Goal: Task Accomplishment & Management: Use online tool/utility

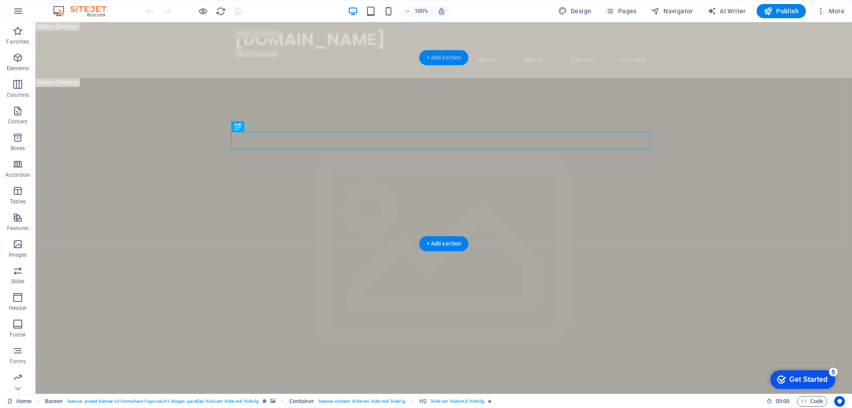
click at [454, 61] on div "+ Add section" at bounding box center [443, 57] width 49 height 15
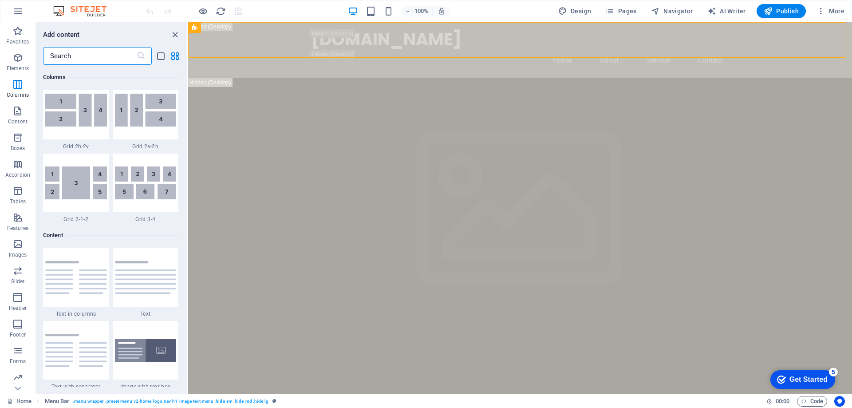
scroll to position [1553, 0]
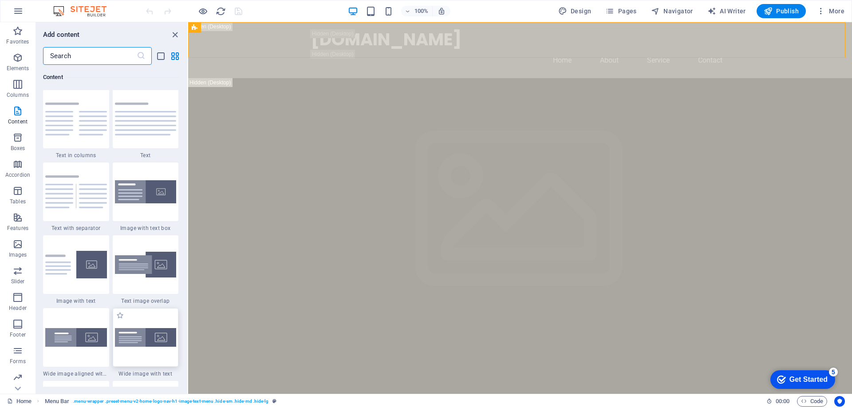
click at [162, 338] on img at bounding box center [146, 337] width 62 height 19
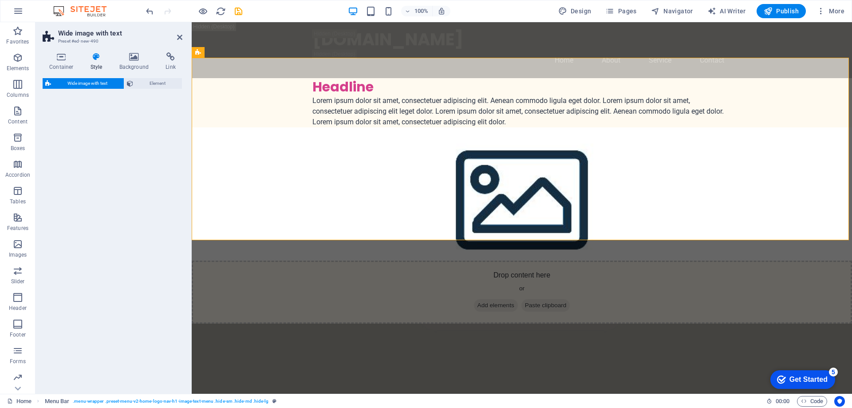
select select "%"
select select "rem"
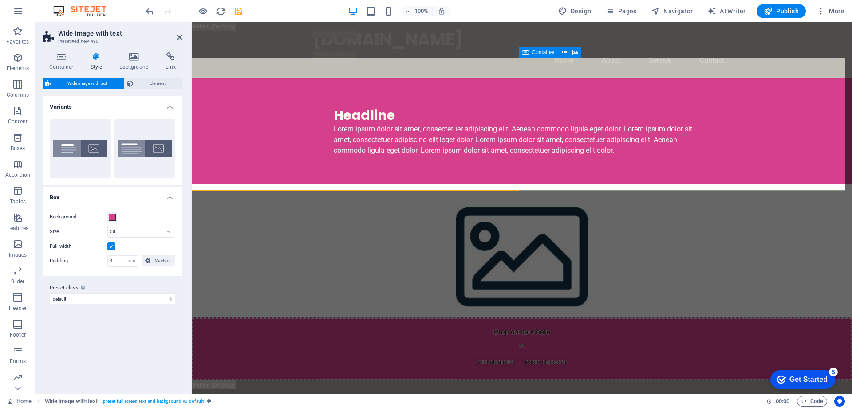
click at [680, 317] on div "Drop content here or Add elements Paste clipboard" at bounding box center [522, 348] width 660 height 63
click at [665, 317] on div "Drop content here or Add elements Paste clipboard" at bounding box center [522, 348] width 660 height 63
click at [518, 356] on span "Add elements" at bounding box center [496, 362] width 44 height 12
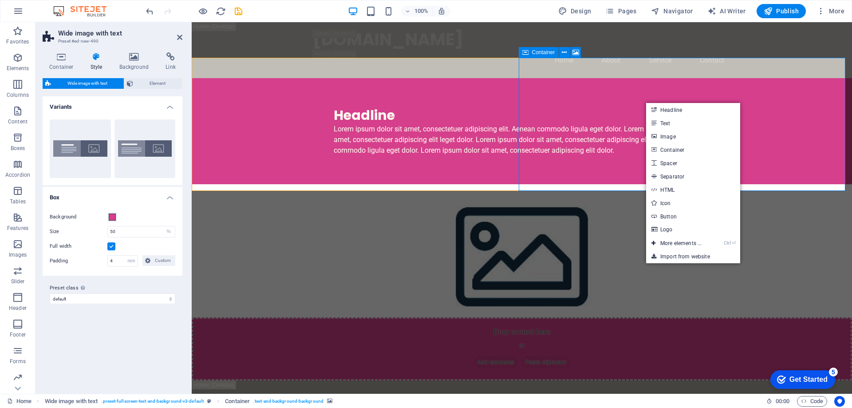
click at [603, 317] on div "Drop content here or Add elements Paste clipboard" at bounding box center [522, 348] width 660 height 63
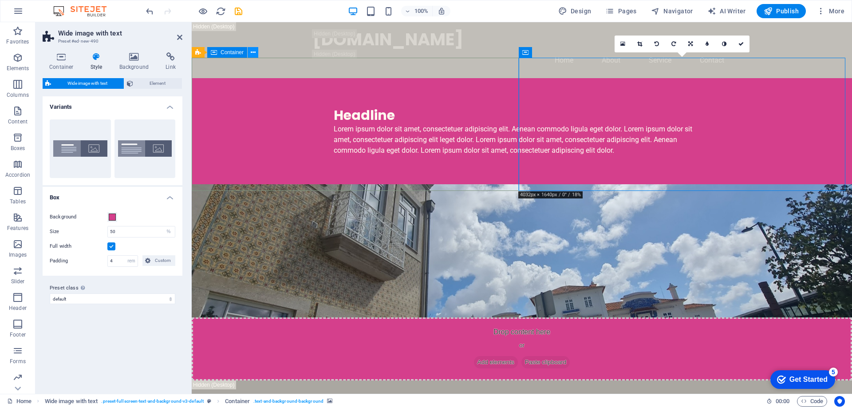
click at [253, 52] on icon at bounding box center [253, 52] width 5 height 9
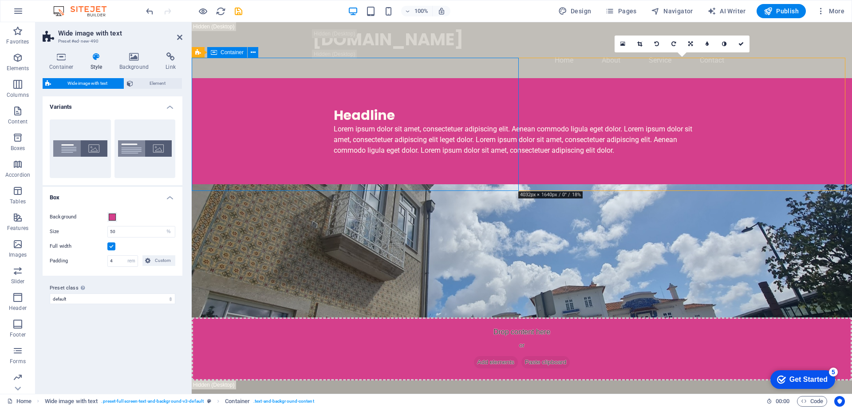
click at [507, 142] on div "Headline Lorem ipsum dolor sit amet, consectetuer adipiscing elit. Aenean commo…" at bounding box center [522, 131] width 660 height 106
drag, startPoint x: 384, startPoint y: 158, endPoint x: 452, endPoint y: 177, distance: 71.2
click at [539, 158] on div "Headline Lorem ipsum dolor sit amet, consectetuer adipiscing elit. Aenean commo…" at bounding box center [522, 131] width 660 height 106
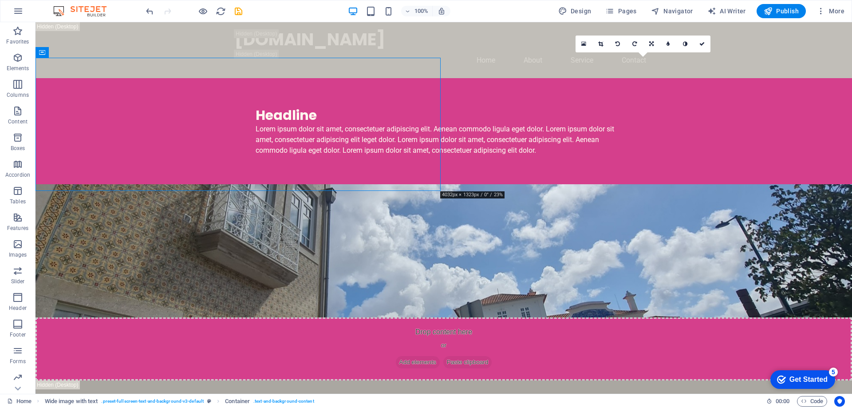
click at [583, 184] on figure at bounding box center [443, 250] width 816 height 133
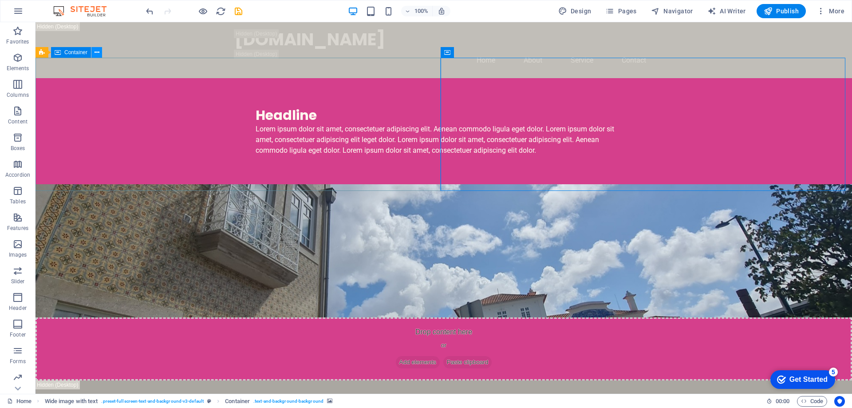
click at [98, 52] on icon at bounding box center [97, 52] width 5 height 9
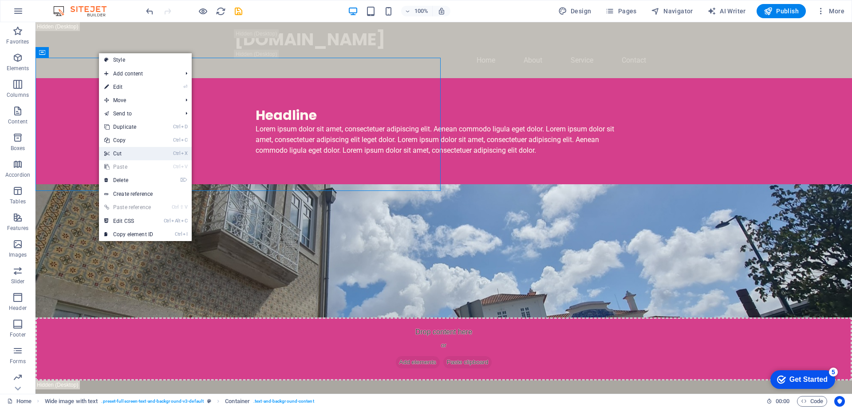
click at [129, 154] on link "Ctrl X Cut" at bounding box center [128, 153] width 59 height 13
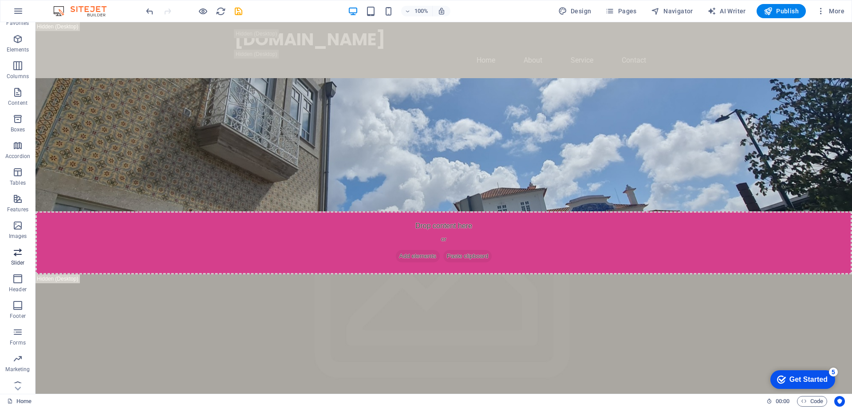
scroll to position [28, 0]
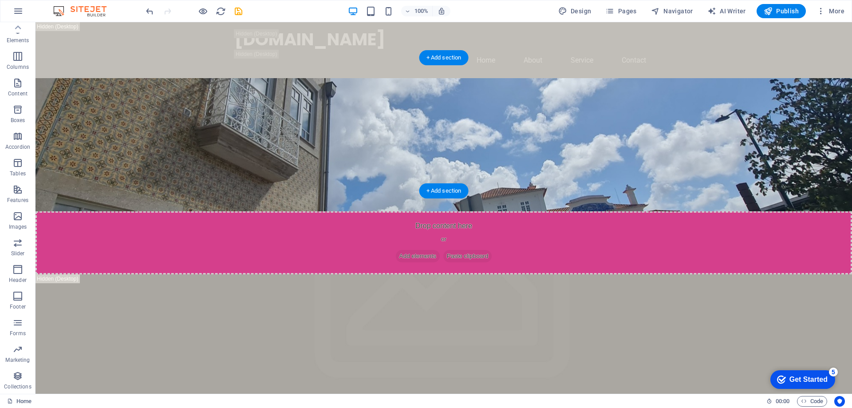
drag, startPoint x: 51, startPoint y: 292, endPoint x: 360, endPoint y: 118, distance: 354.5
click at [18, 269] on icon "button" at bounding box center [17, 269] width 11 height 11
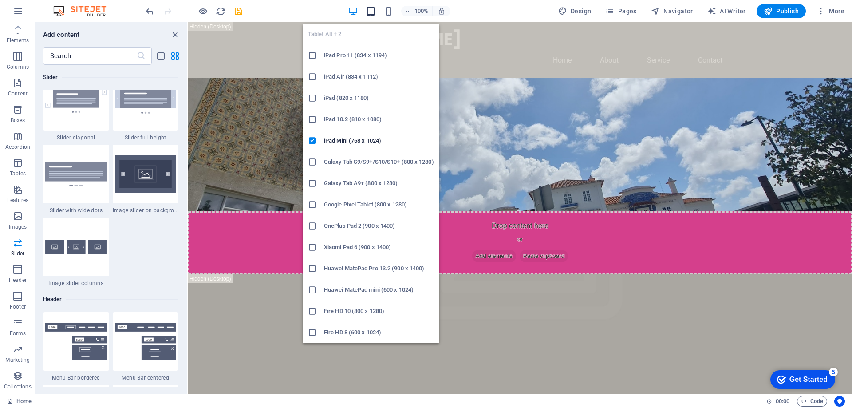
click at [369, 15] on icon "button" at bounding box center [371, 11] width 10 height 10
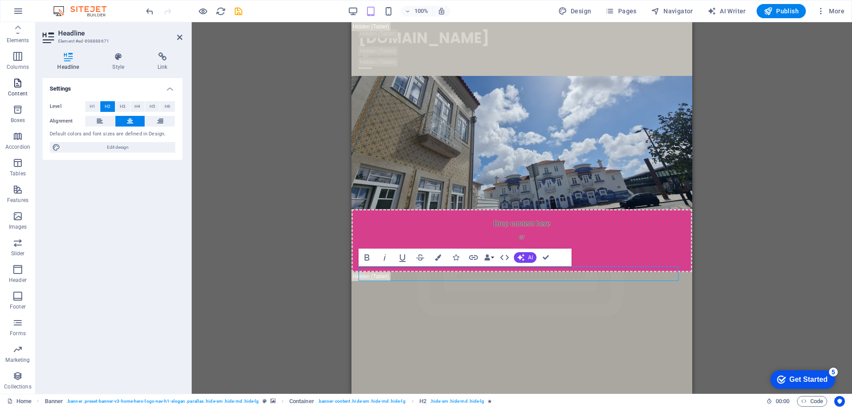
click at [17, 86] on icon "button" at bounding box center [17, 83] width 11 height 11
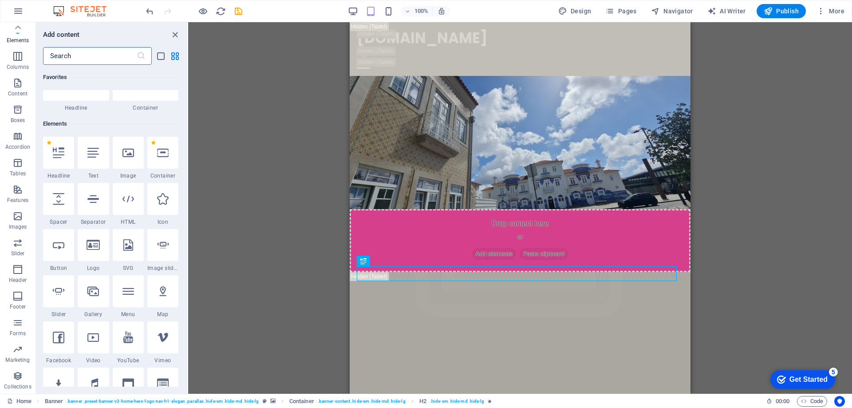
scroll to position [0, 0]
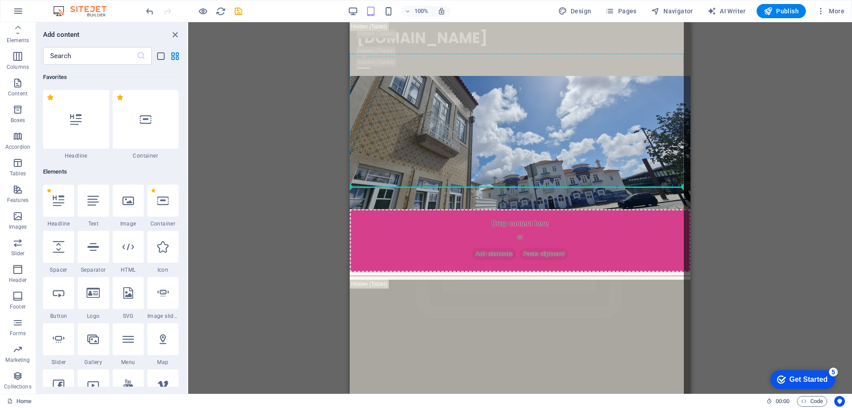
select select "%"
select select "px"
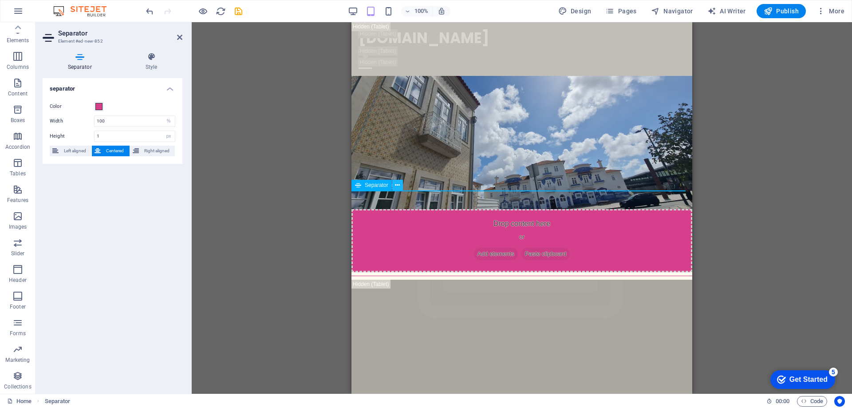
click at [397, 185] on icon at bounding box center [397, 185] width 5 height 9
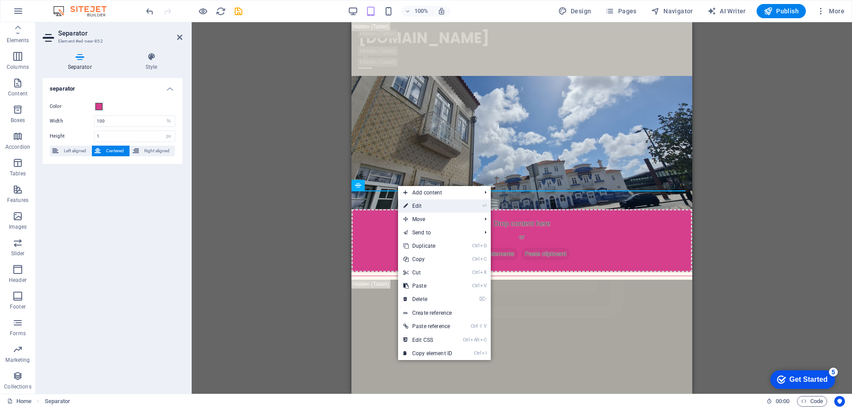
click at [423, 206] on link "⏎ Edit" at bounding box center [427, 205] width 59 height 13
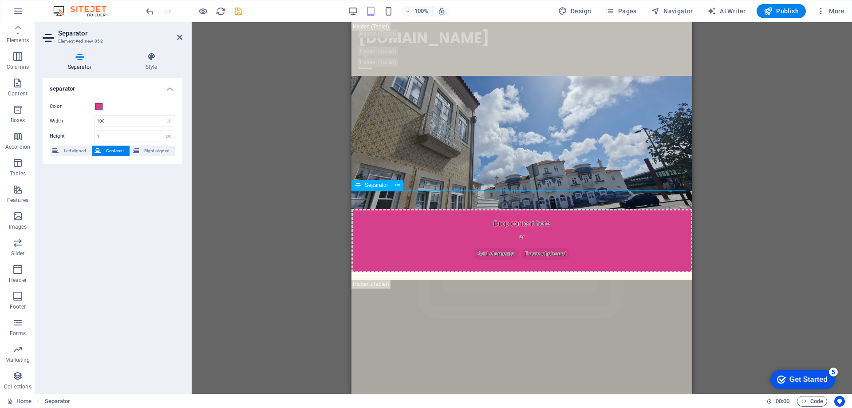
click at [359, 187] on icon at bounding box center [358, 185] width 6 height 11
click at [356, 181] on icon at bounding box center [358, 185] width 6 height 11
click at [356, 184] on icon at bounding box center [358, 185] width 6 height 11
drag, startPoint x: 94, startPoint y: 174, endPoint x: 741, endPoint y: 205, distance: 647.7
click at [741, 205] on div "H2 Banner Container Spacer H3 Spacer Menu Bar Menu Menu Bar Logo Wide image wit…" at bounding box center [522, 207] width 660 height 371
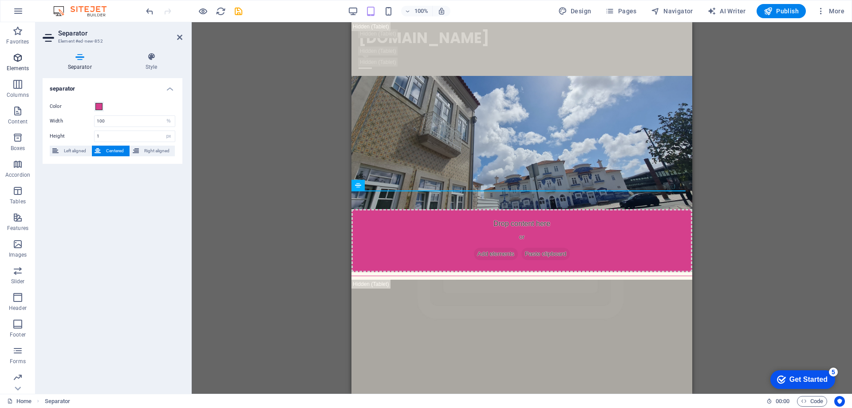
click at [19, 60] on icon "button" at bounding box center [17, 57] width 11 height 11
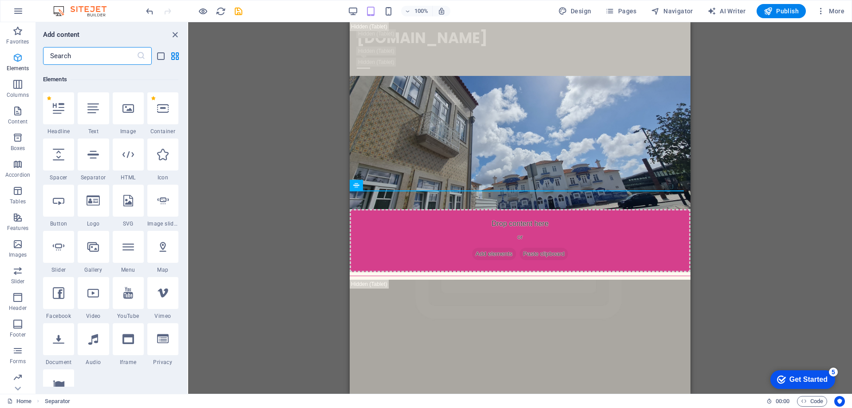
scroll to position [95, 0]
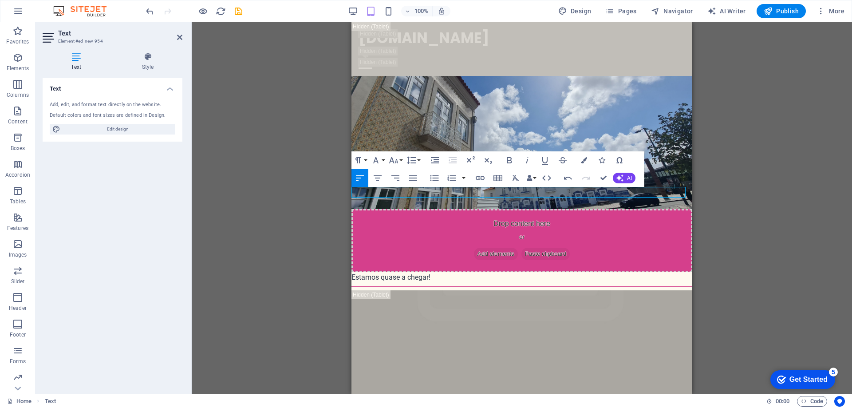
click at [581, 127] on figure at bounding box center [521, 142] width 341 height 133
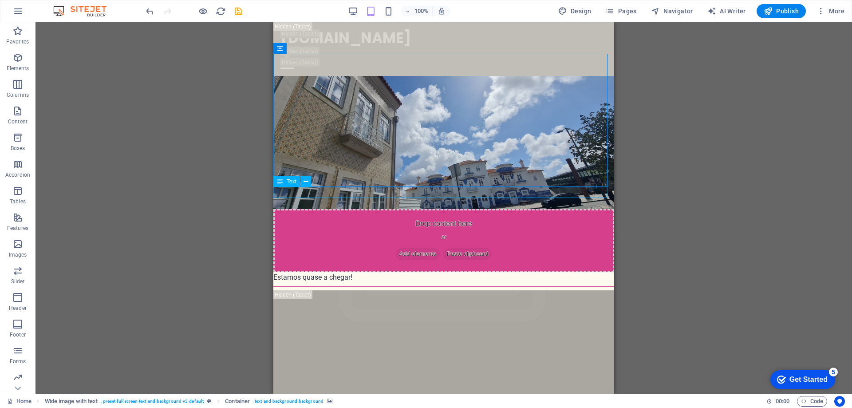
click at [330, 272] on div "Estamos quase a chegar!" at bounding box center [443, 277] width 341 height 11
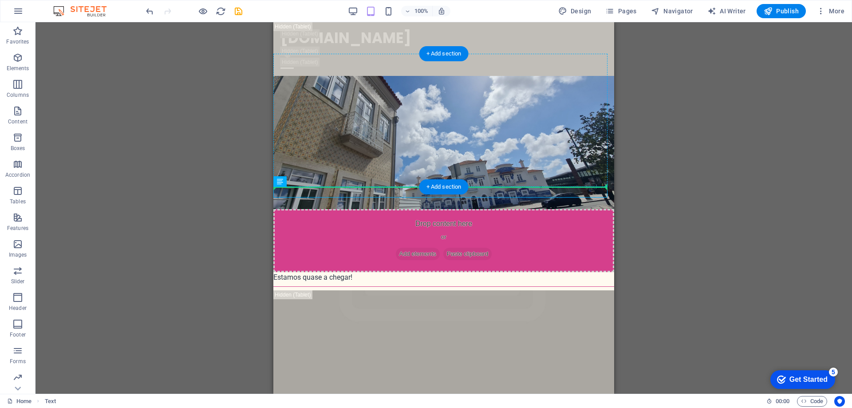
drag, startPoint x: 333, startPoint y: 192, endPoint x: 398, endPoint y: 158, distance: 72.8
drag, startPoint x: 351, startPoint y: 191, endPoint x: 394, endPoint y: 150, distance: 59.3
click at [23, 113] on icon "button" at bounding box center [17, 111] width 11 height 11
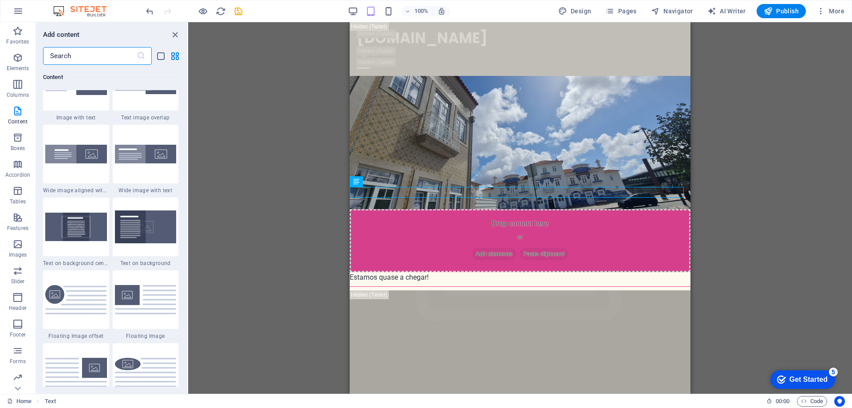
scroll to position [1774, 0]
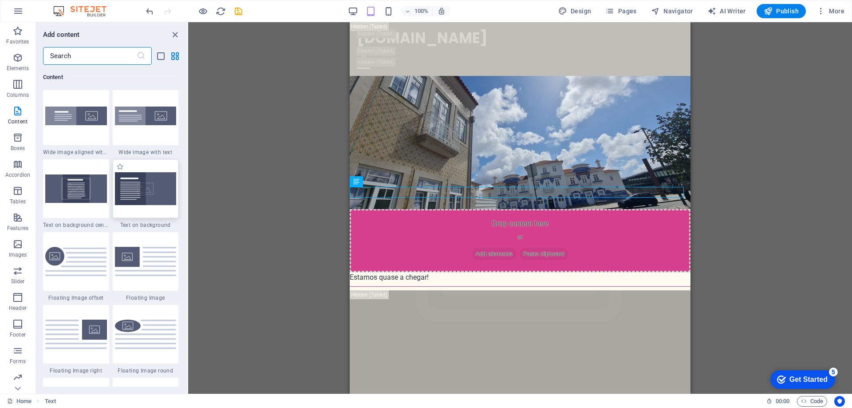
click at [154, 195] on img at bounding box center [146, 188] width 62 height 33
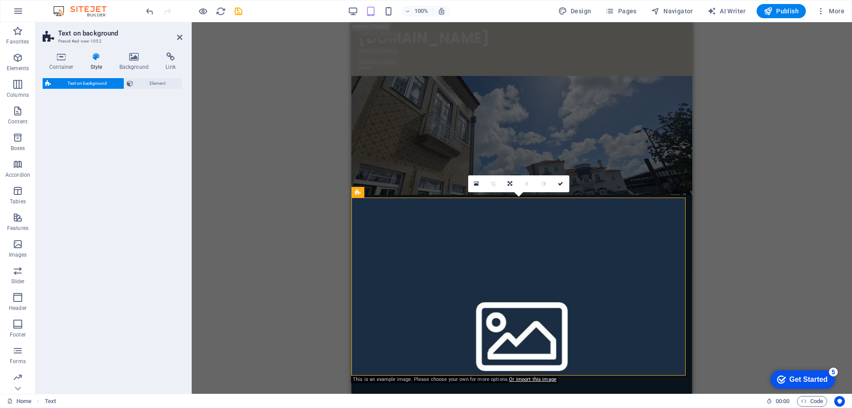
select select "%"
select select "rem"
select select "px"
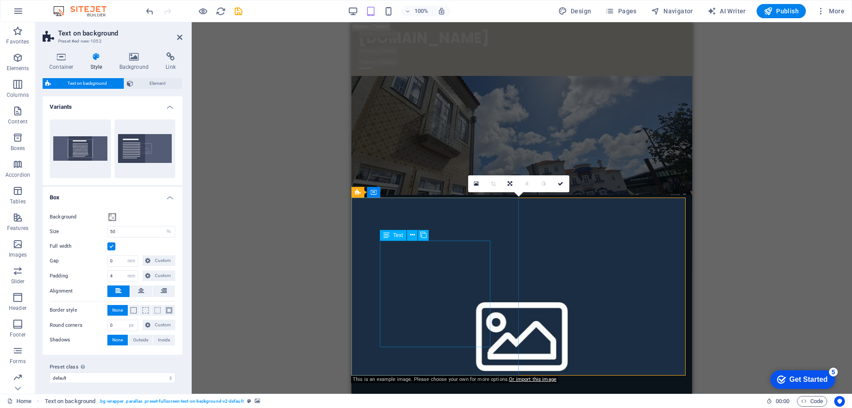
click at [434, 240] on div "Text" at bounding box center [407, 235] width 55 height 11
click at [519, 200] on figure at bounding box center [521, 332] width 341 height 275
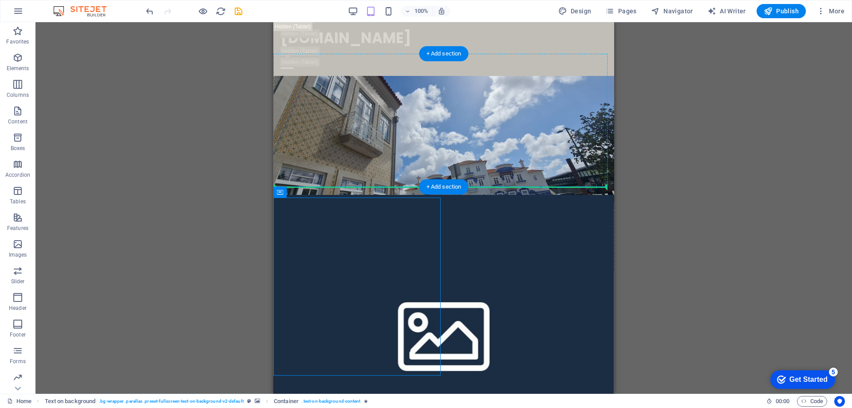
drag, startPoint x: 658, startPoint y: 216, endPoint x: 374, endPoint y: 167, distance: 288.6
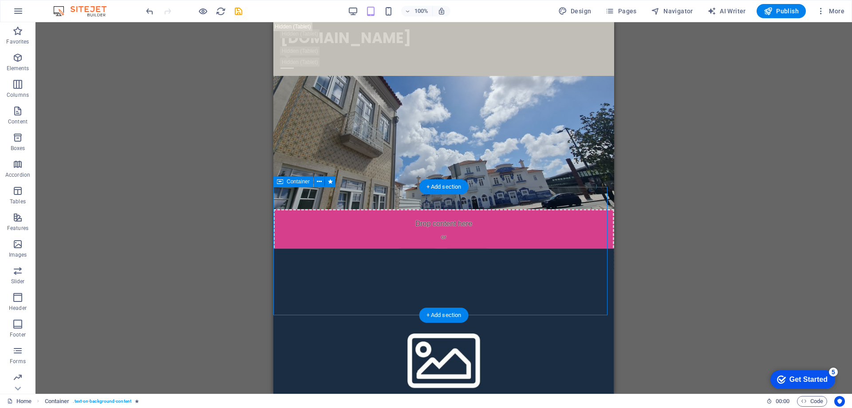
click at [343, 272] on div "Headline Lorem ipsum dolor sit amet, consectetuer adipiscing elit. Aenean commo…" at bounding box center [443, 331] width 341 height 118
drag, startPoint x: 394, startPoint y: 210, endPoint x: 334, endPoint y: 201, distance: 60.5
click at [392, 272] on div "Headline Lorem ipsum dolor sit amet, consectetuer adipiscing elit. Aenean commo…" at bounding box center [443, 331] width 341 height 118
click at [282, 183] on icon at bounding box center [280, 181] width 6 height 11
drag, startPoint x: 556, startPoint y: 205, endPoint x: 326, endPoint y: 240, distance: 232.0
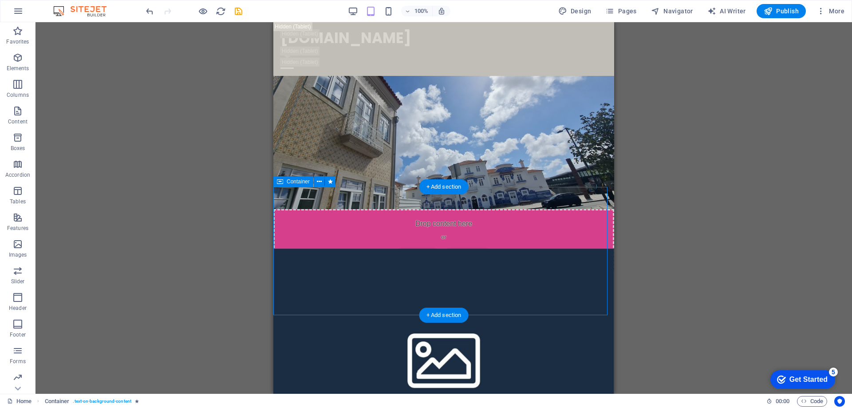
click at [359, 272] on div "Headline Lorem ipsum dolor sit amet, consectetuer adipiscing elit. Aenean commo…" at bounding box center [443, 331] width 341 height 118
click at [824, 12] on icon "button" at bounding box center [820, 11] width 9 height 9
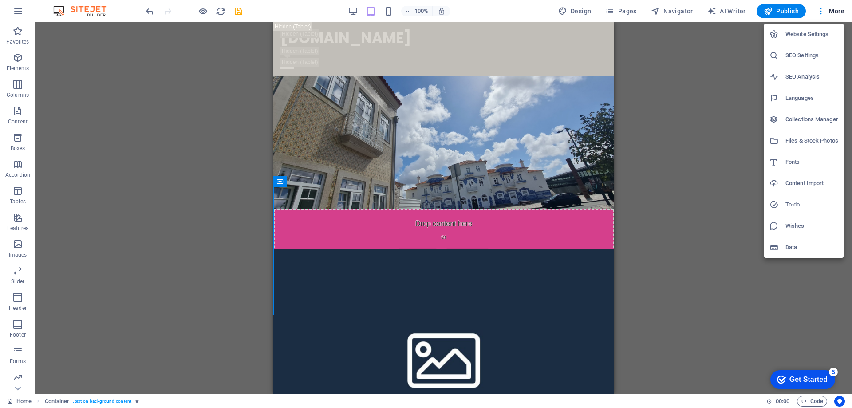
click at [373, 14] on div at bounding box center [426, 204] width 852 height 408
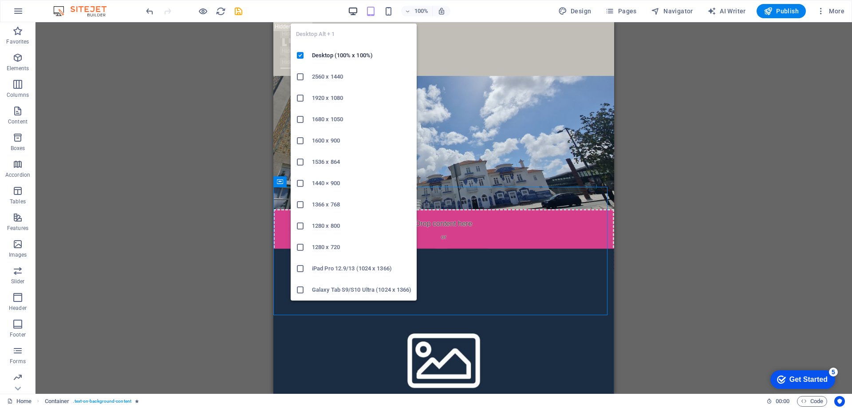
click at [354, 13] on icon "button" at bounding box center [353, 11] width 10 height 10
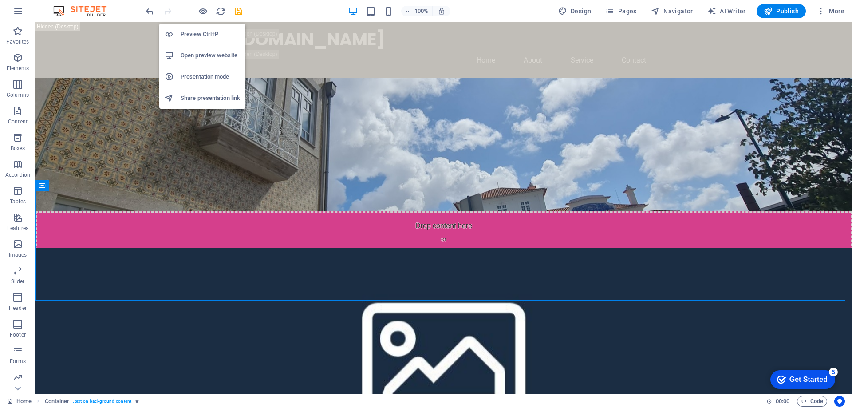
click at [201, 32] on h6 "Preview Ctrl+P" at bounding box center [210, 34] width 59 height 11
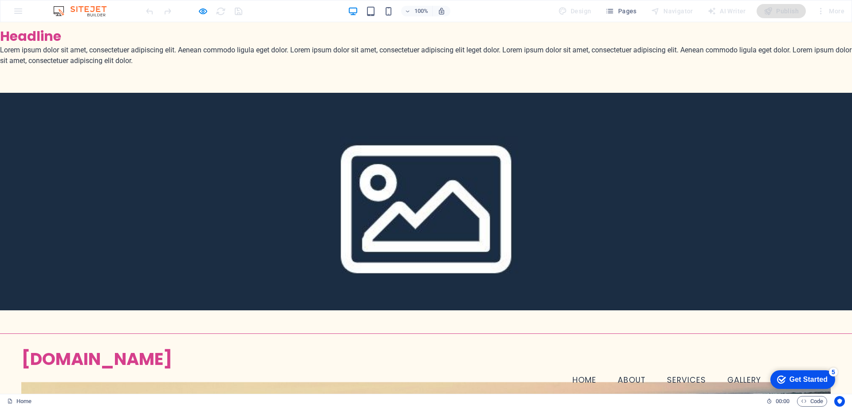
scroll to position [254, 0]
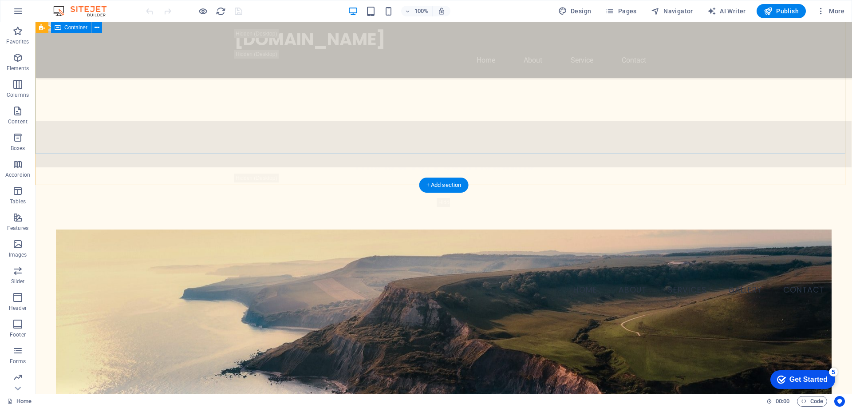
scroll to position [621, 0]
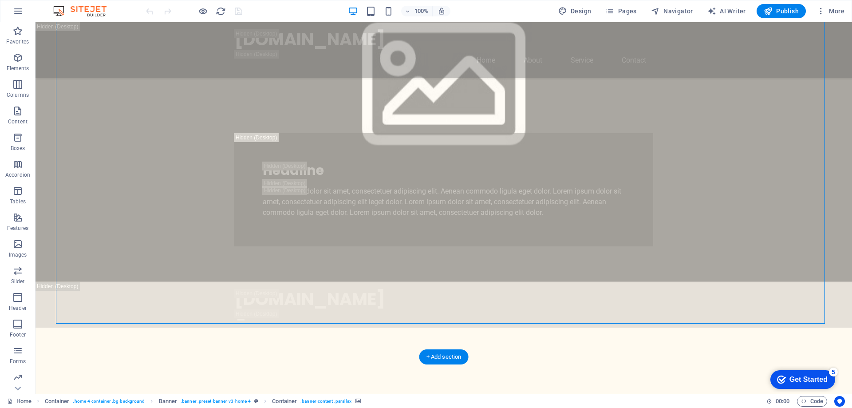
scroll to position [843, 0]
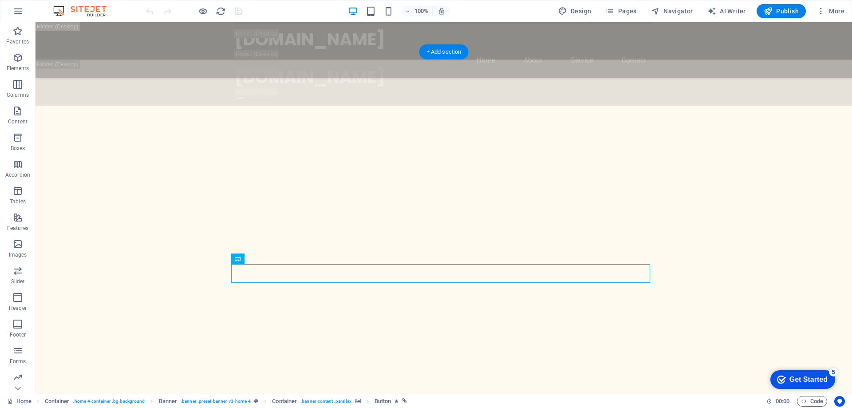
scroll to position [754, 0]
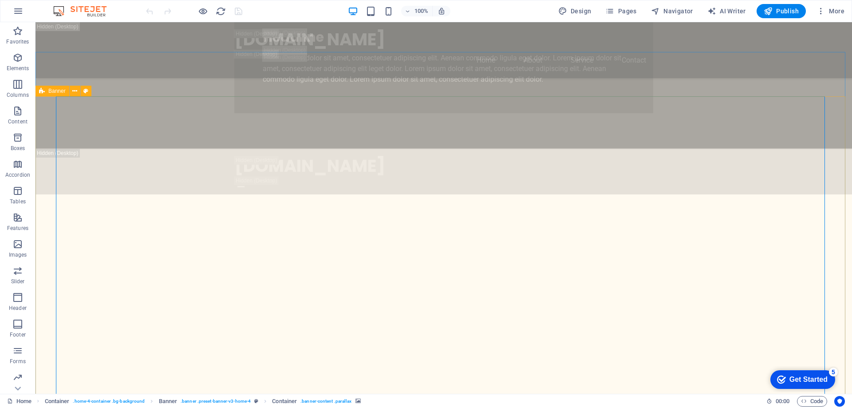
click at [61, 94] on span "Banner" at bounding box center [56, 90] width 17 height 5
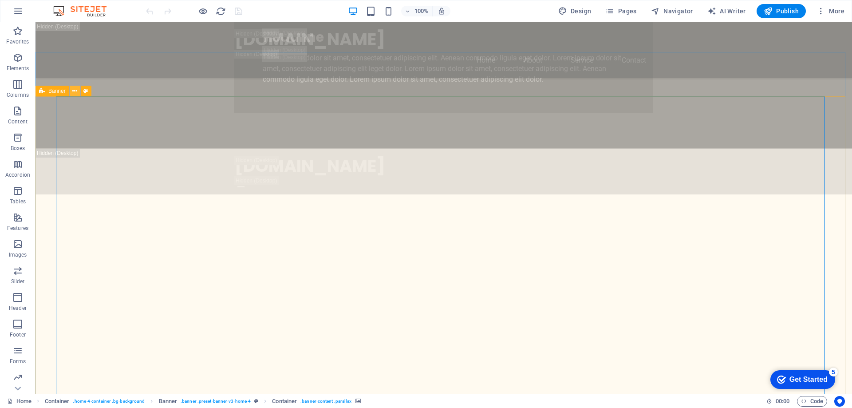
click at [75, 91] on icon at bounding box center [74, 91] width 5 height 9
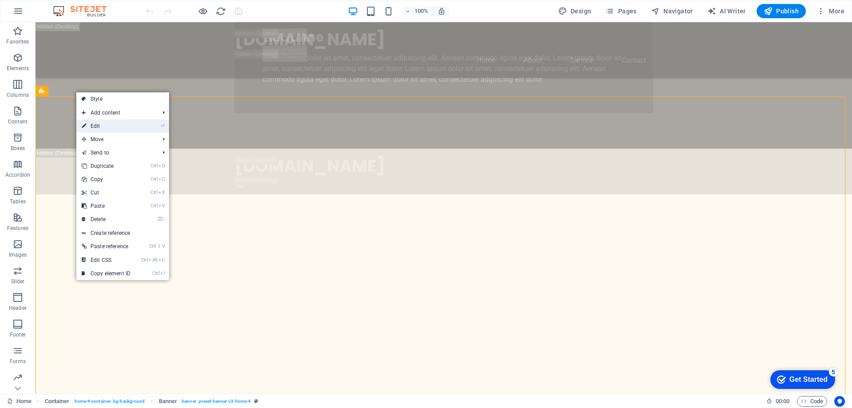
click at [111, 129] on link "⏎ Edit" at bounding box center [105, 125] width 59 height 13
select select "vh"
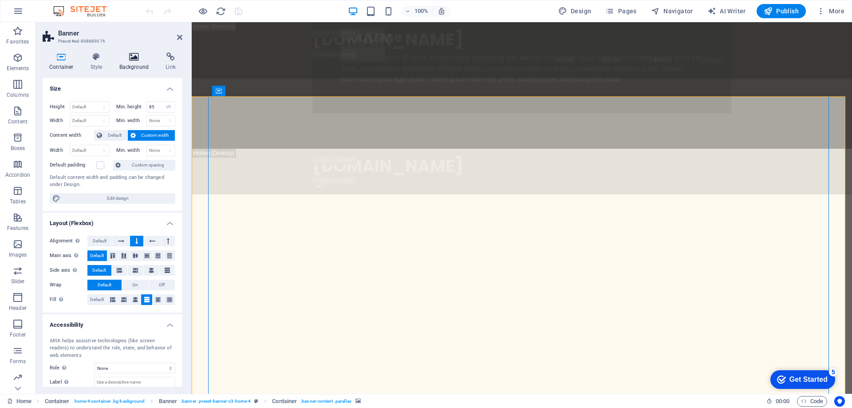
click at [130, 65] on h4 "Background" at bounding box center [136, 61] width 47 height 19
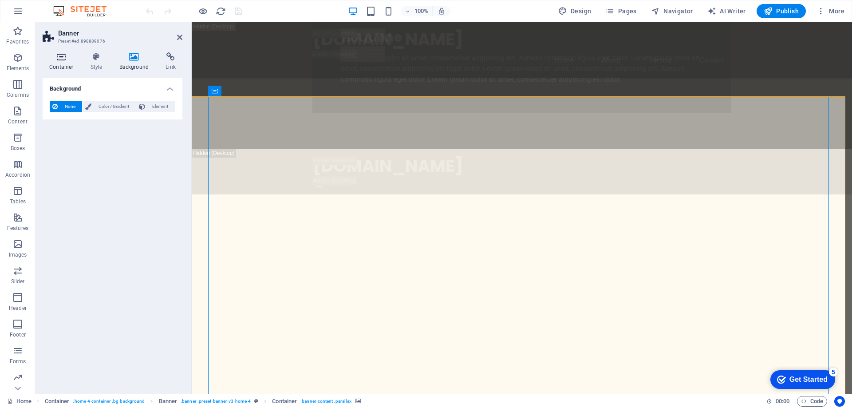
click at [60, 62] on h4 "Container" at bounding box center [63, 61] width 41 height 19
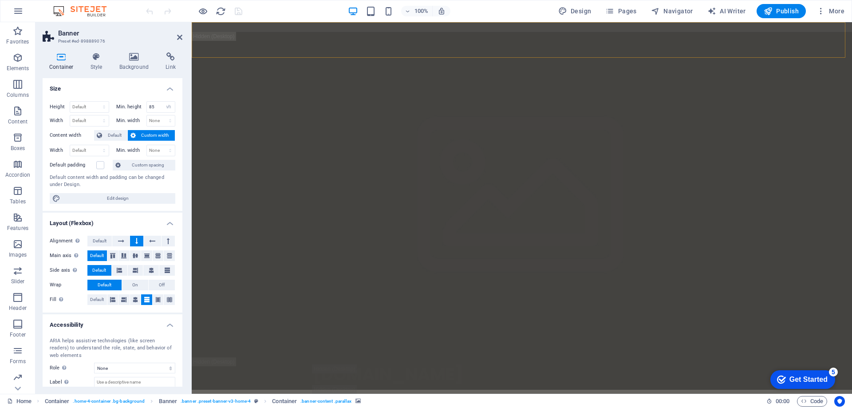
scroll to position [0, 0]
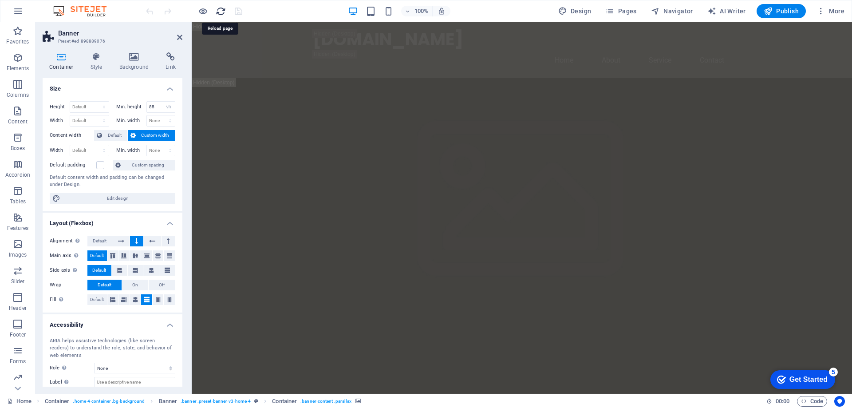
drag, startPoint x: 223, startPoint y: 12, endPoint x: 578, endPoint y: 119, distance: 371.0
click at [223, 12] on icon "reload" at bounding box center [221, 11] width 10 height 10
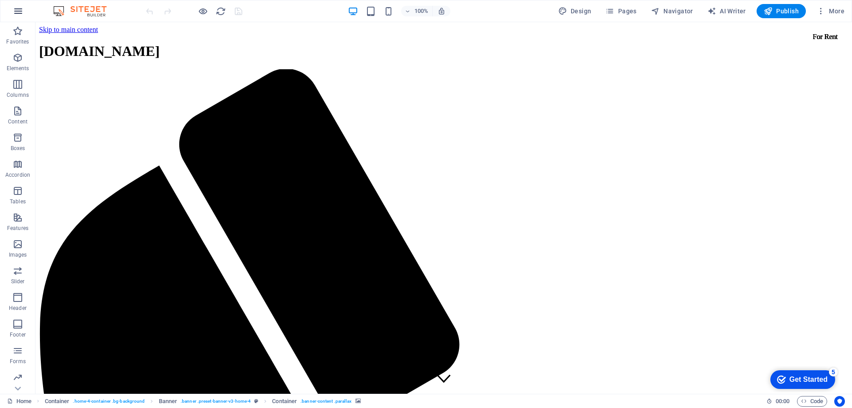
click at [20, 14] on icon "button" at bounding box center [18, 11] width 11 height 11
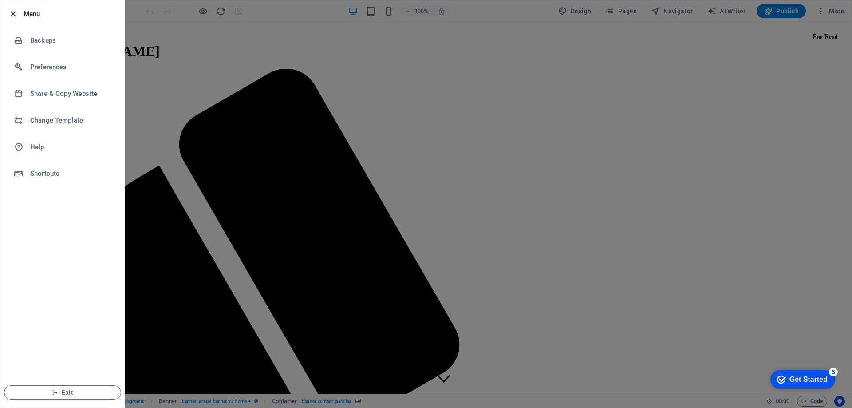
click at [12, 14] on icon "button" at bounding box center [13, 14] width 10 height 10
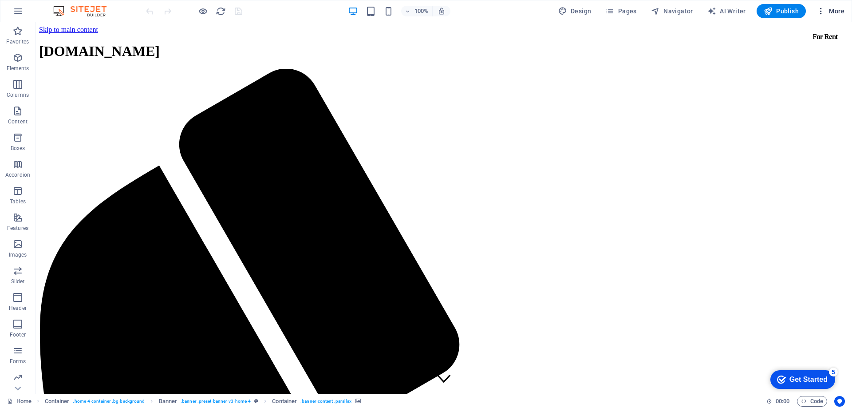
click at [823, 15] on icon "button" at bounding box center [820, 11] width 9 height 9
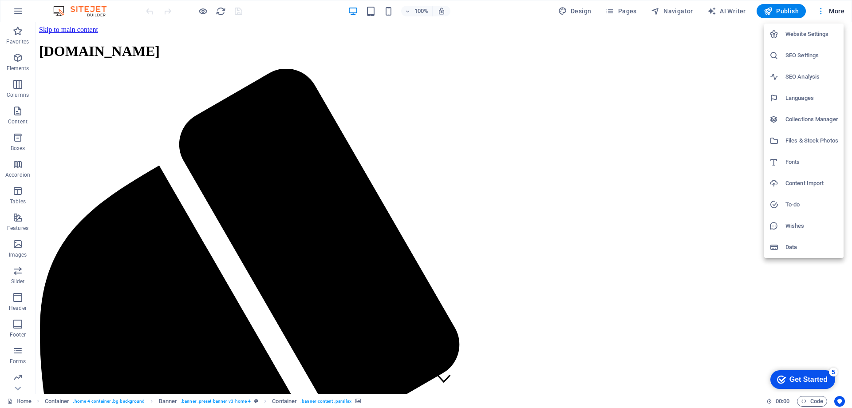
click at [823, 15] on div at bounding box center [426, 204] width 852 height 408
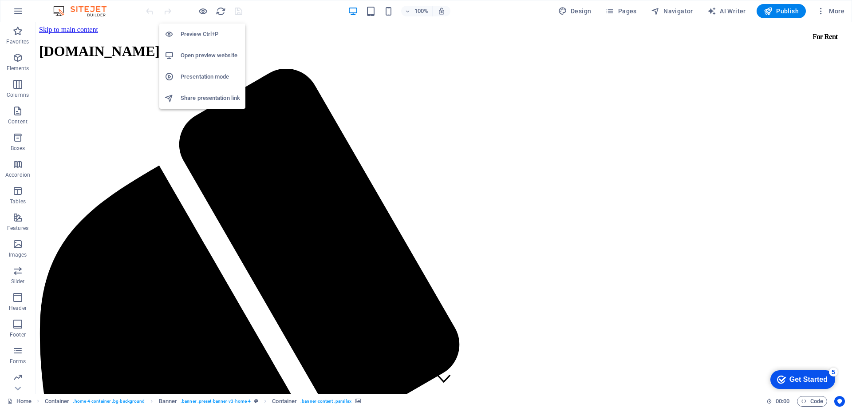
click at [210, 54] on h6 "Open preview website" at bounding box center [210, 55] width 59 height 11
